Goal: Find specific page/section: Find specific page/section

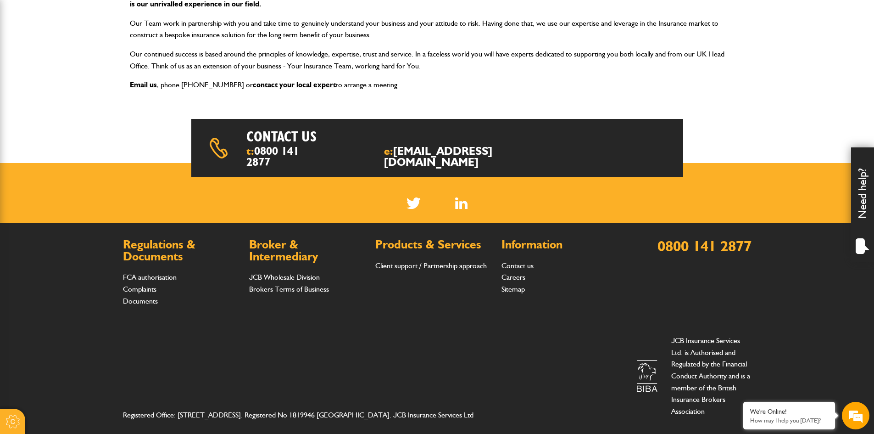
scroll to position [3, 0]
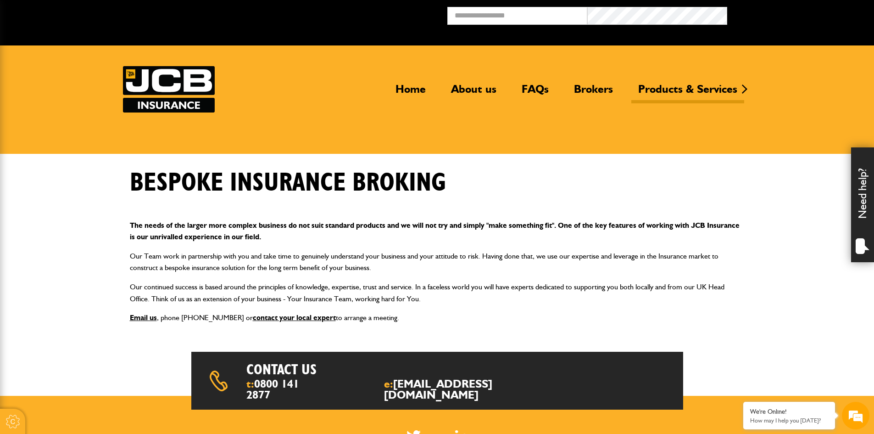
click at [298, 82] on div "Home About us FAQs Brokers Products & Services Construction insurance Car and c…" at bounding box center [437, 89] width 629 height 46
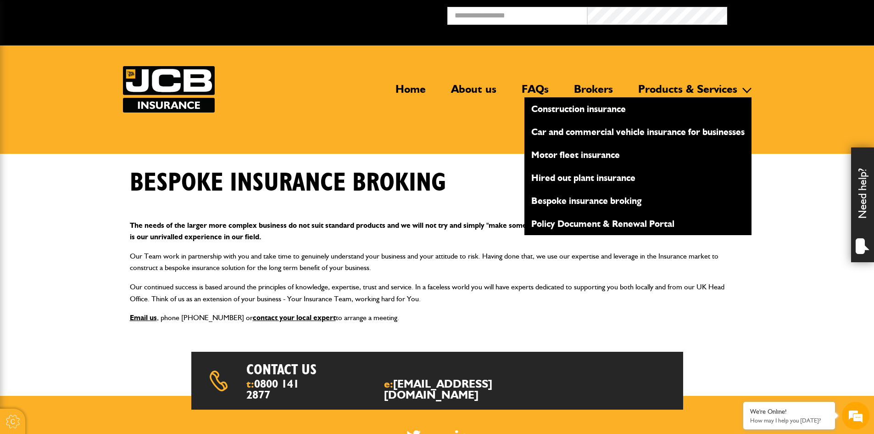
click at [626, 130] on link "Car and commercial vehicle insurance for businesses" at bounding box center [637, 132] width 227 height 16
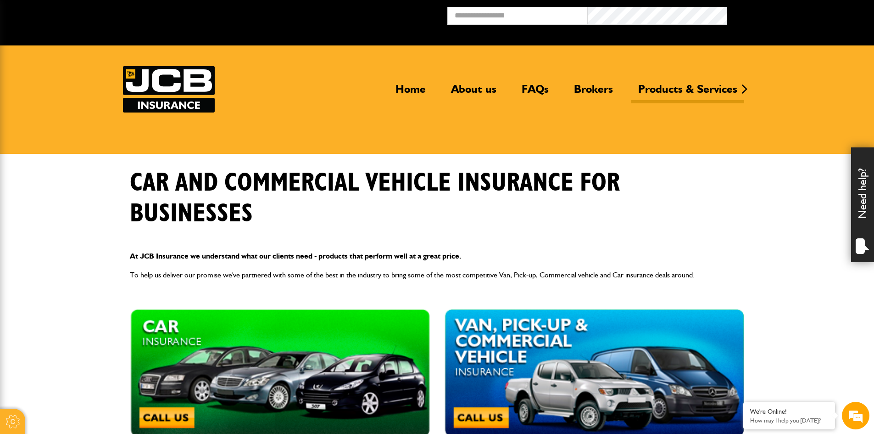
scroll to position [138, 0]
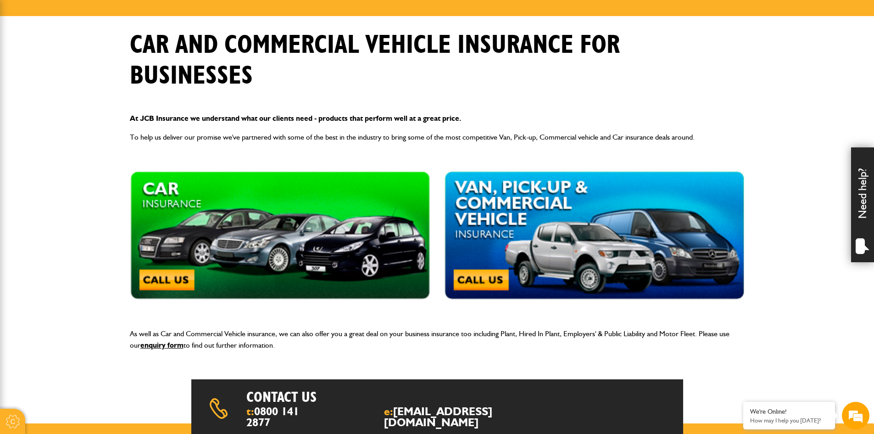
click at [240, 219] on img at bounding box center [280, 235] width 301 height 128
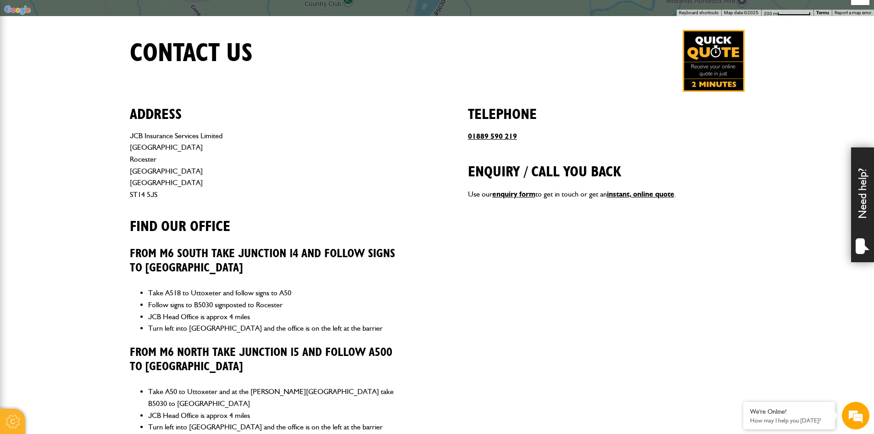
scroll to position [459, 0]
